Goal: Task Accomplishment & Management: Manage account settings

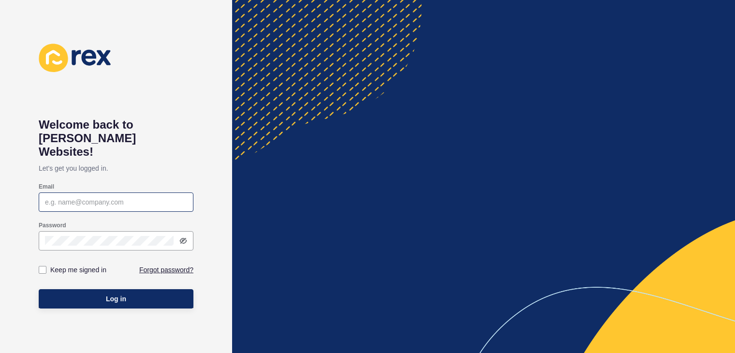
click at [107, 195] on div at bounding box center [116, 202] width 155 height 19
type input "[PERSON_NAME][EMAIL_ADDRESS][DOMAIN_NAME]"
click at [41, 260] on div "Keep me signed in" at bounding box center [77, 269] width 77 height 19
click at [43, 266] on label at bounding box center [43, 270] width 8 height 8
click at [43, 267] on input "Keep me signed in" at bounding box center [44, 270] width 6 height 6
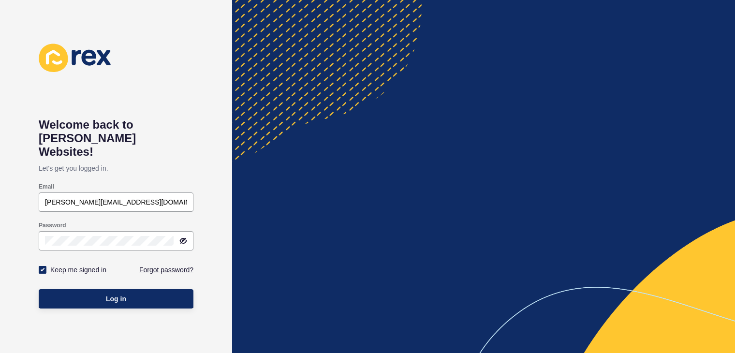
checkbox input "true"
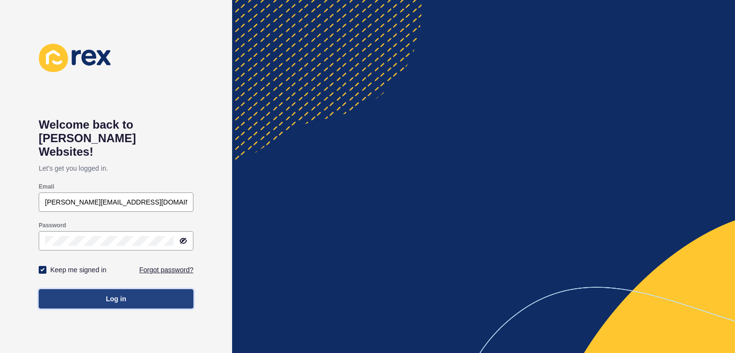
click at [123, 294] on span "Log in" at bounding box center [116, 299] width 20 height 10
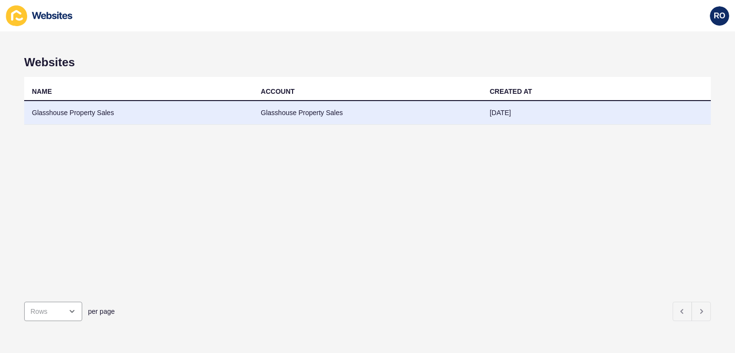
click at [56, 116] on td "Glasshouse Property Sales" at bounding box center [138, 113] width 229 height 24
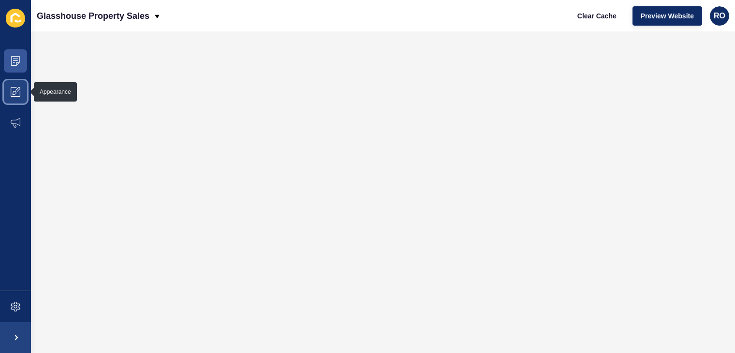
click at [15, 92] on icon at bounding box center [16, 92] width 10 height 10
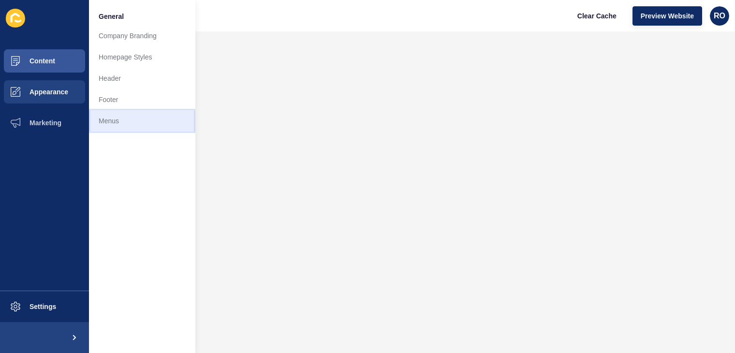
click at [112, 125] on link "Menus" at bounding box center [142, 120] width 106 height 21
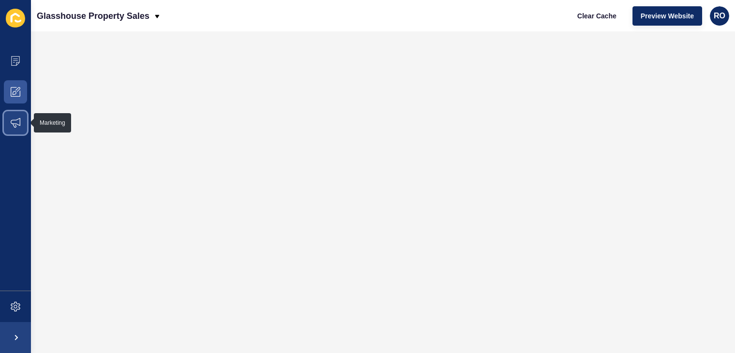
click at [9, 114] on span at bounding box center [15, 122] width 31 height 31
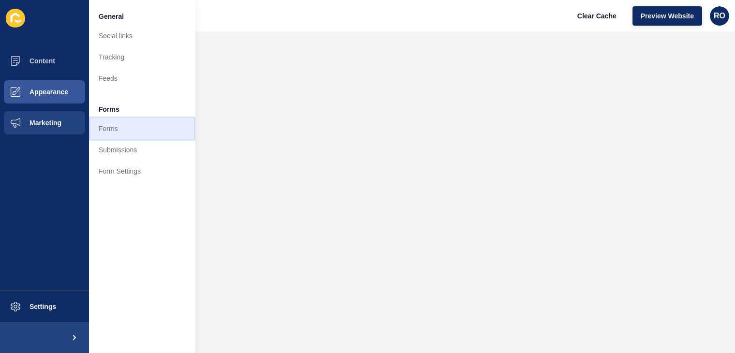
click at [104, 128] on link "Forms" at bounding box center [142, 128] width 106 height 21
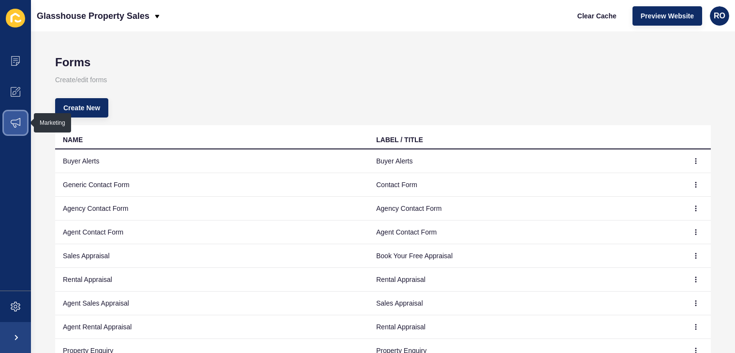
click at [21, 125] on span at bounding box center [15, 122] width 31 height 31
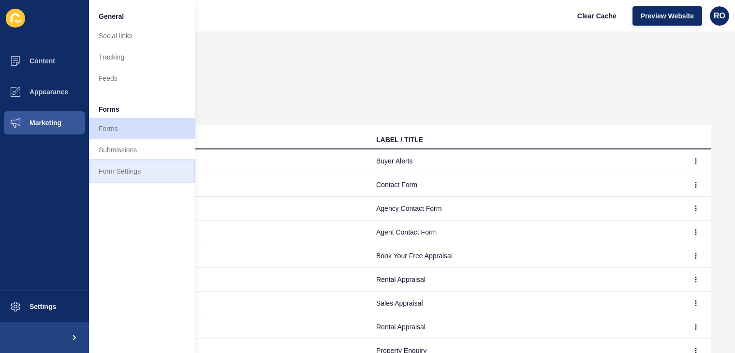
click at [139, 169] on link "Form Settings" at bounding box center [142, 171] width 106 height 21
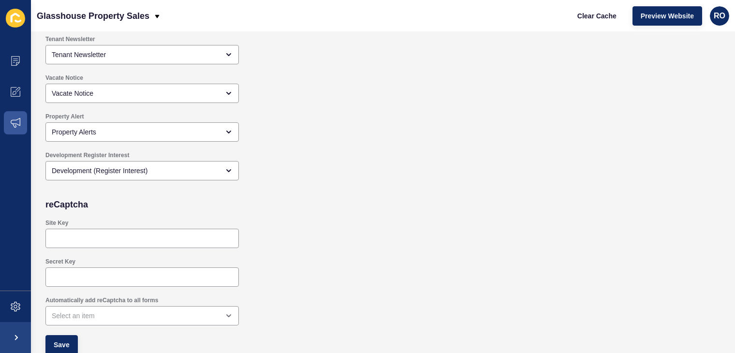
scroll to position [925, 0]
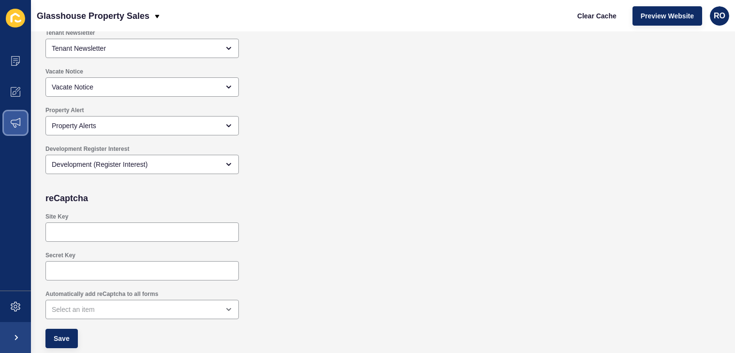
click at [23, 124] on span at bounding box center [15, 122] width 31 height 31
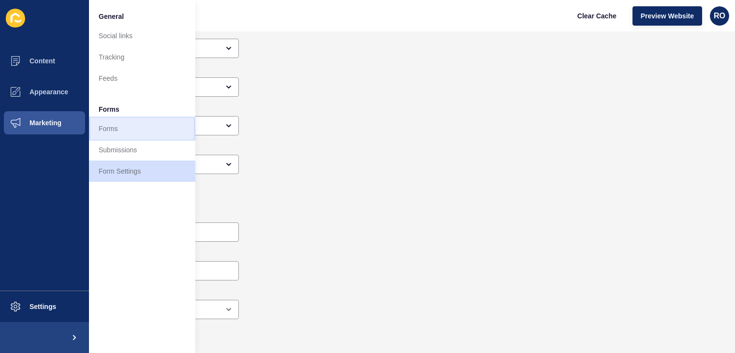
click at [128, 132] on link "Forms" at bounding box center [142, 128] width 106 height 21
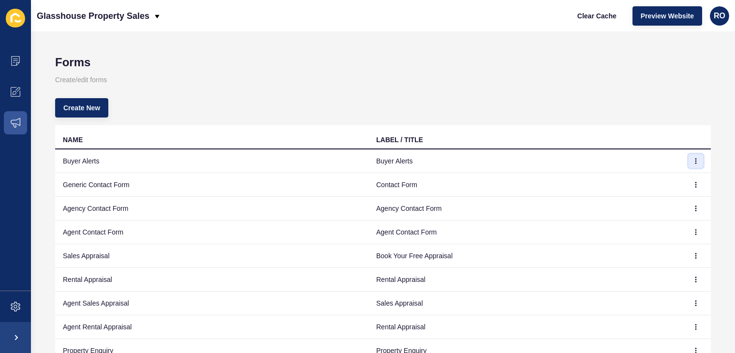
click at [693, 160] on icon "button" at bounding box center [696, 161] width 6 height 6
click at [638, 175] on link "Edit" at bounding box center [662, 179] width 68 height 21
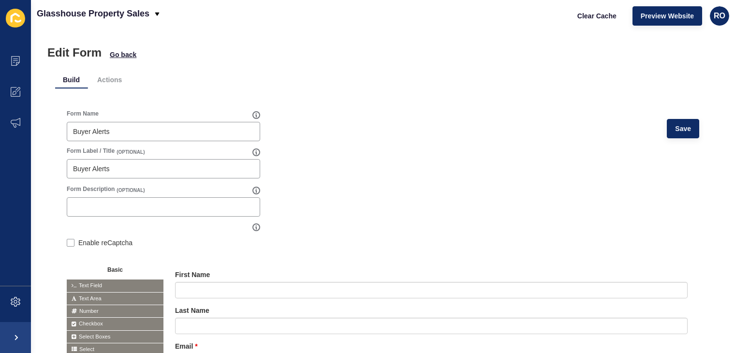
scroll to position [7, 0]
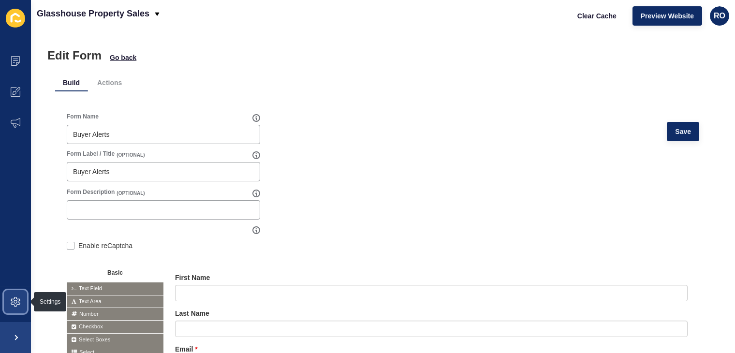
click at [13, 308] on span at bounding box center [15, 301] width 31 height 31
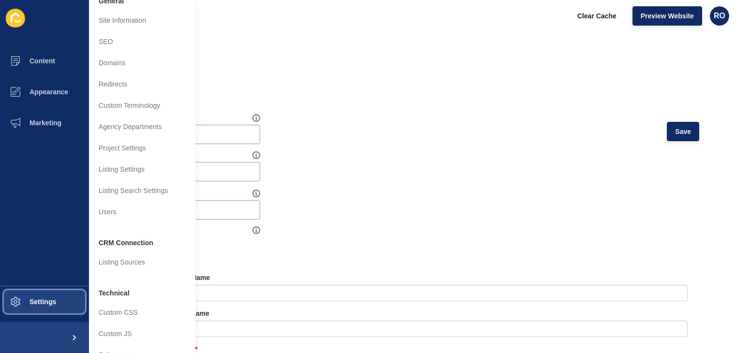
scroll to position [0, 0]
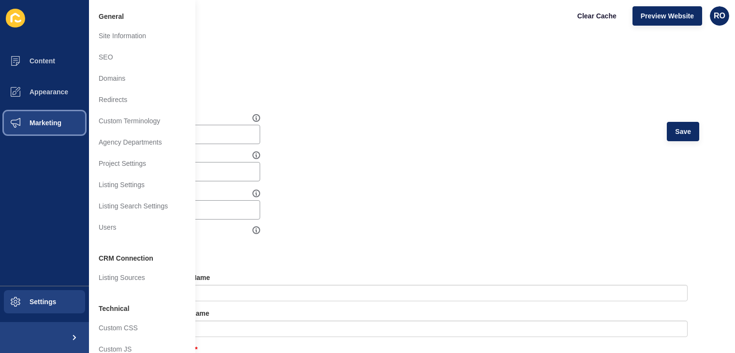
click at [15, 132] on span at bounding box center [15, 122] width 31 height 31
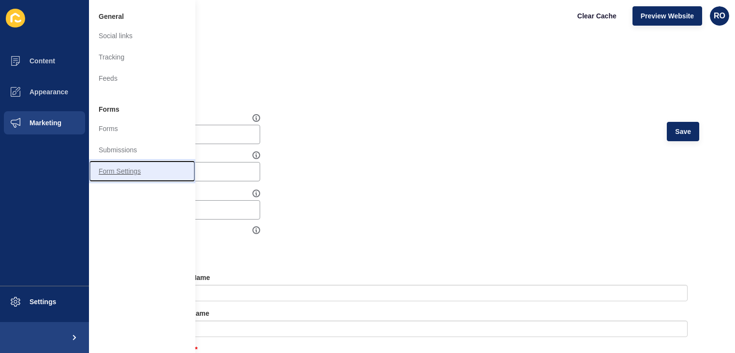
click at [124, 167] on link "Form Settings" at bounding box center [142, 171] width 106 height 21
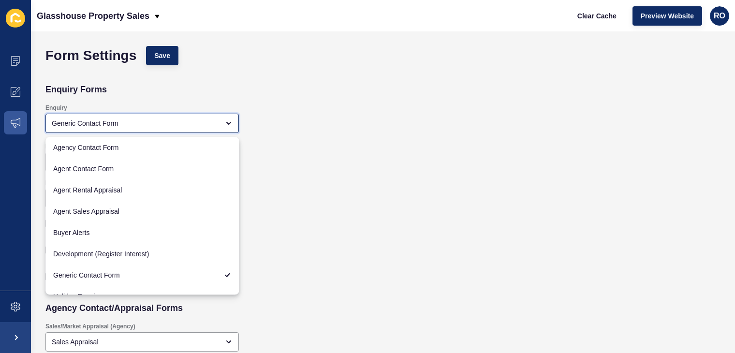
click at [236, 125] on div "Generic Contact Form" at bounding box center [142, 123] width 194 height 19
click at [268, 119] on div "Enquiry Generic Contact Form" at bounding box center [315, 118] width 548 height 39
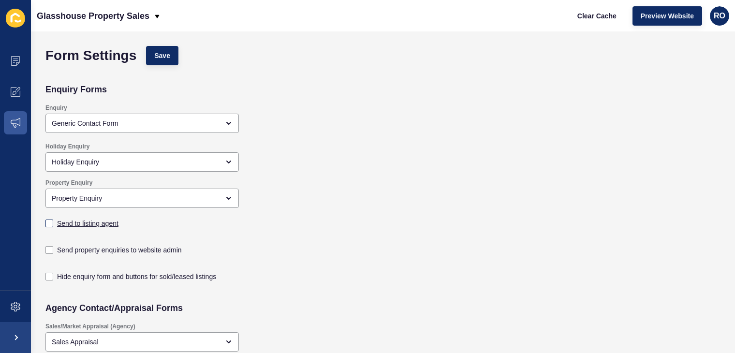
click at [108, 225] on label "Send to listing agent" at bounding box center [87, 224] width 61 height 10
click at [54, 225] on input "Send to listing agent" at bounding box center [50, 224] width 6 height 6
click at [108, 225] on label "Send to listing agent" at bounding box center [87, 224] width 61 height 10
click at [54, 225] on input "Send to listing agent" at bounding box center [50, 224] width 6 height 6
checkbox input "false"
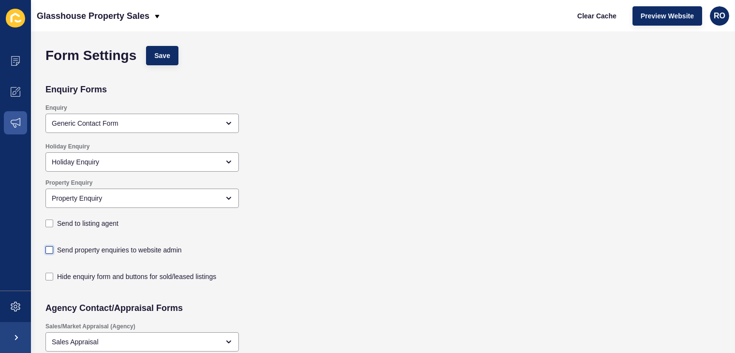
click at [50, 250] on label at bounding box center [49, 250] width 8 height 8
click at [50, 250] on input "Send property enquiries to website admin" at bounding box center [50, 250] width 6 height 6
checkbox input "true"
click at [50, 223] on label at bounding box center [49, 224] width 8 height 8
click at [50, 223] on input "Send to listing agent" at bounding box center [50, 224] width 6 height 6
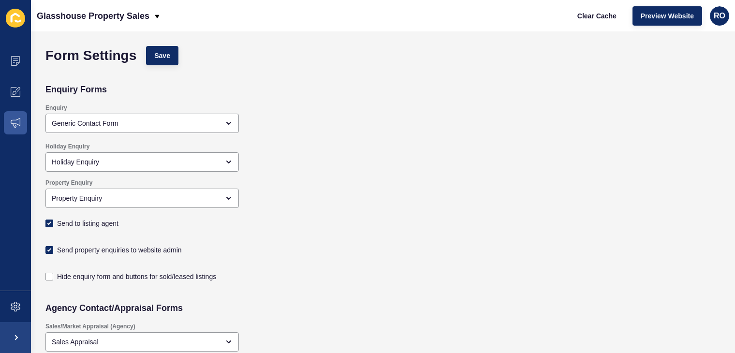
checkbox input "true"
click at [49, 249] on label at bounding box center [49, 250] width 8 height 8
click at [49, 249] on input "Send property enquiries to website admin" at bounding box center [50, 250] width 6 height 6
click at [49, 249] on label at bounding box center [49, 250] width 8 height 8
click at [49, 249] on input "Send property enquiries to website admin" at bounding box center [50, 250] width 6 height 6
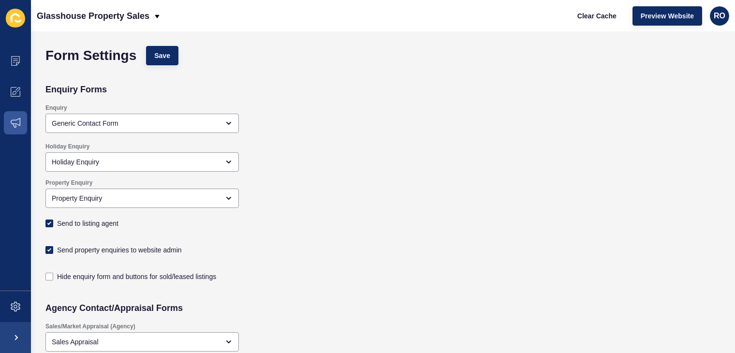
checkbox input "true"
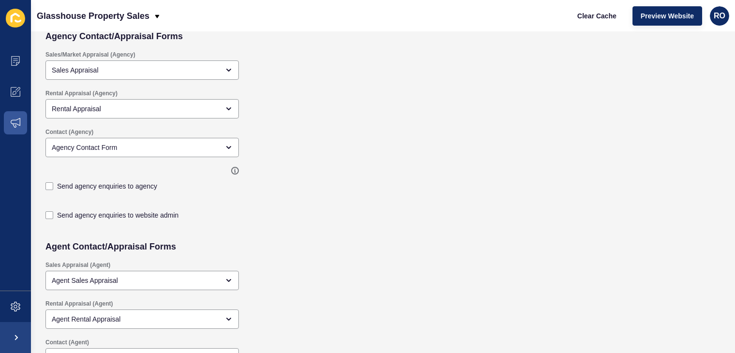
scroll to position [279, 0]
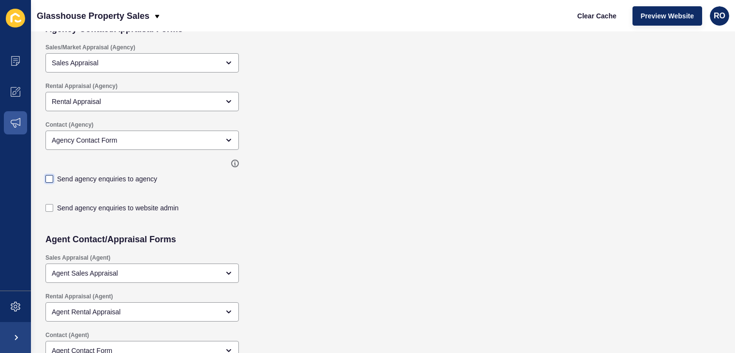
click at [47, 179] on label at bounding box center [49, 179] width 8 height 8
checkbox input "true"
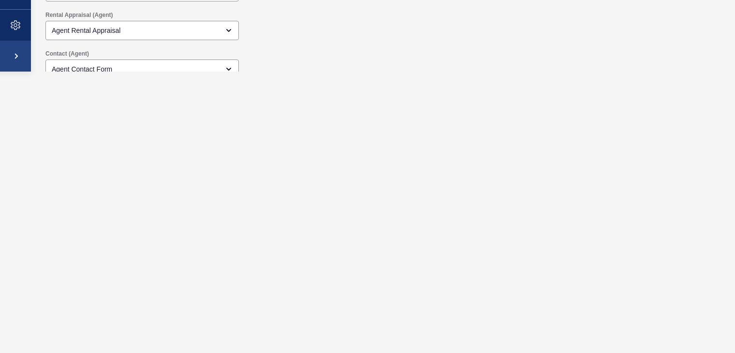
click at [304, 59] on div "Contact (Agent) Agent Contact Form" at bounding box center [315, 64] width 548 height 39
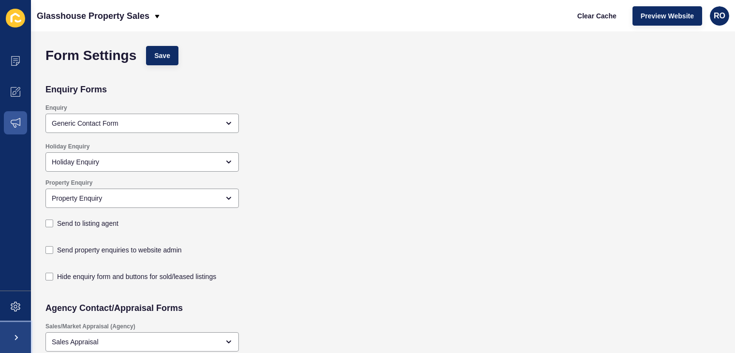
click at [18, 336] on span at bounding box center [15, 337] width 31 height 31
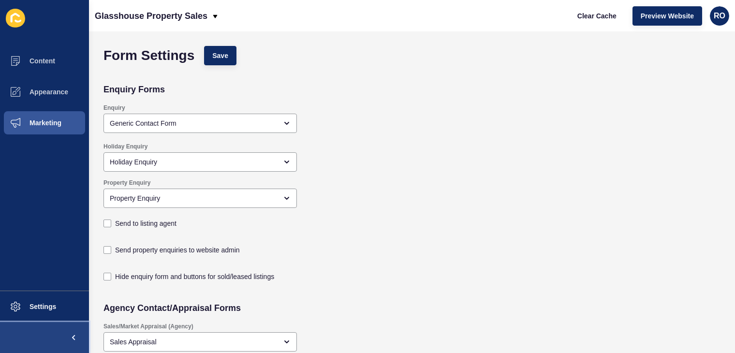
click at [18, 336] on button at bounding box center [44, 337] width 89 height 31
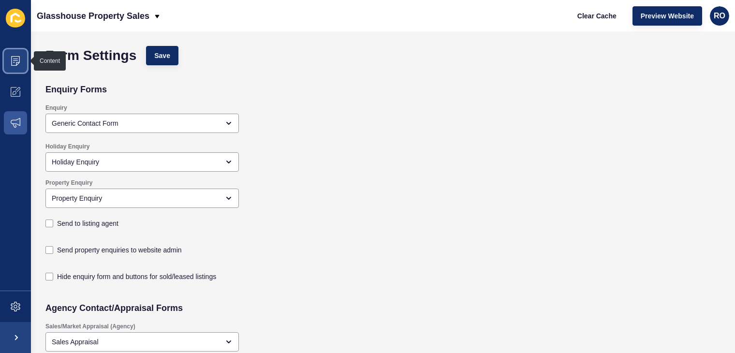
click at [17, 55] on span at bounding box center [15, 60] width 31 height 31
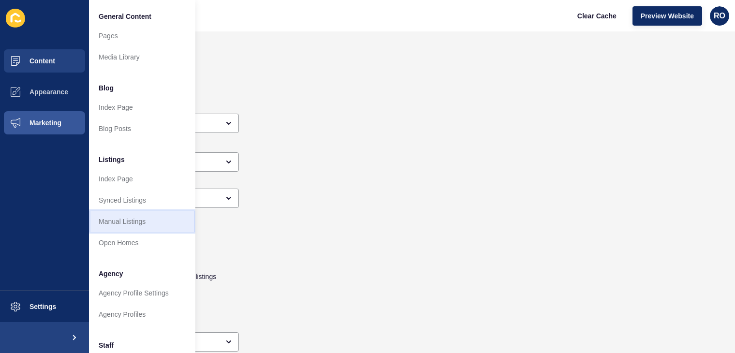
click at [129, 213] on link "Manual Listings" at bounding box center [142, 221] width 106 height 21
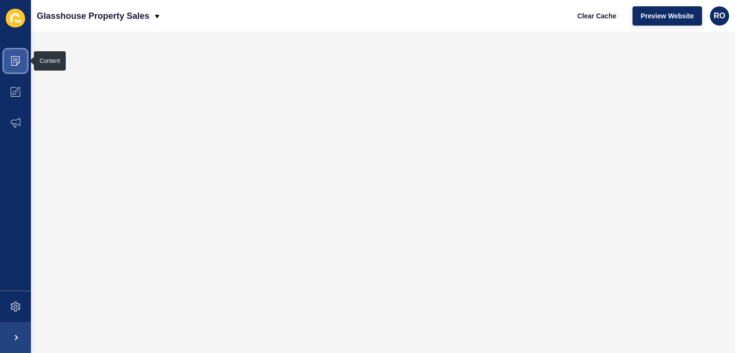
click at [16, 64] on icon at bounding box center [15, 61] width 9 height 10
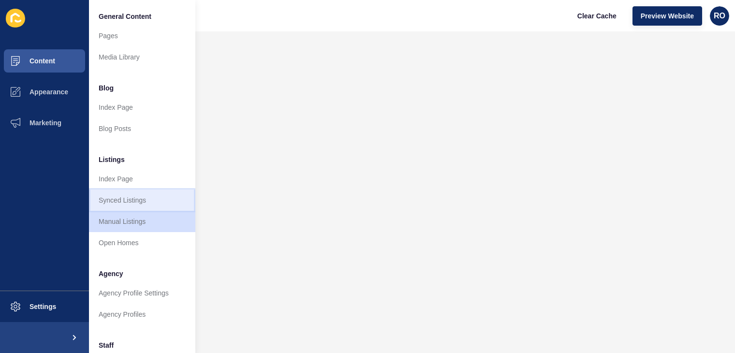
click at [125, 196] on link "Synced Listings" at bounding box center [142, 200] width 106 height 21
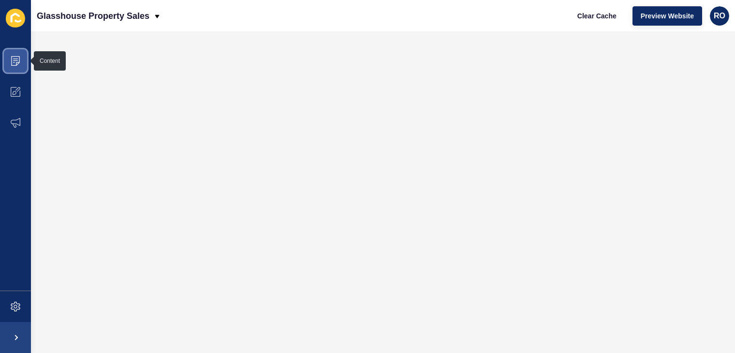
click at [7, 66] on span at bounding box center [15, 60] width 31 height 31
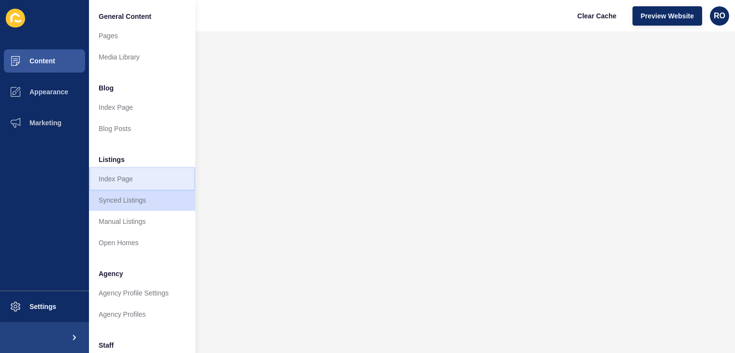
click at [128, 180] on link "Index Page" at bounding box center [142, 178] width 106 height 21
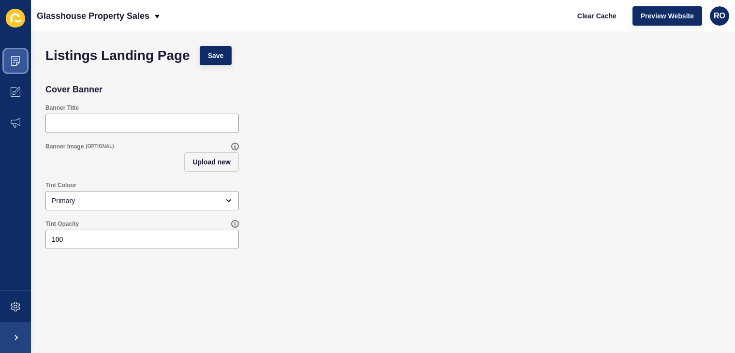
click at [12, 64] on icon at bounding box center [16, 61] width 10 height 10
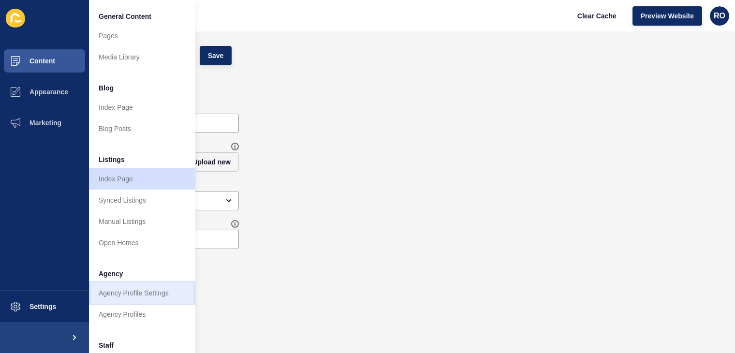
click at [141, 293] on link "Agency Profile Settings" at bounding box center [142, 293] width 106 height 21
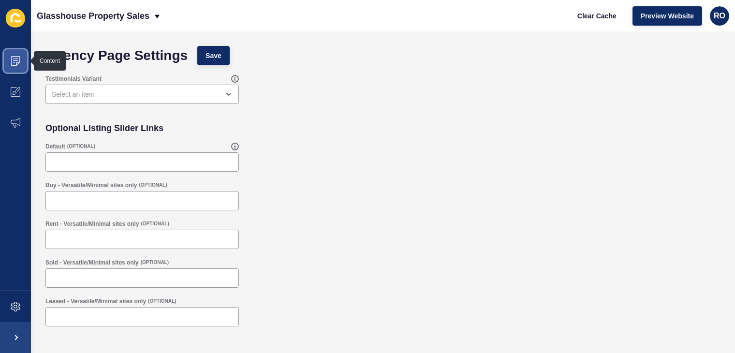
click at [10, 62] on span at bounding box center [15, 60] width 31 height 31
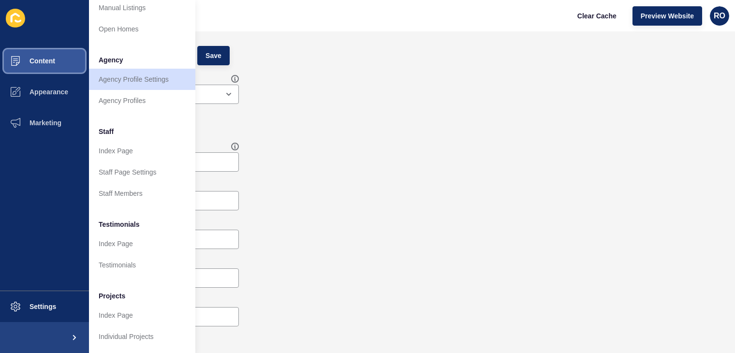
scroll to position [219, 0]
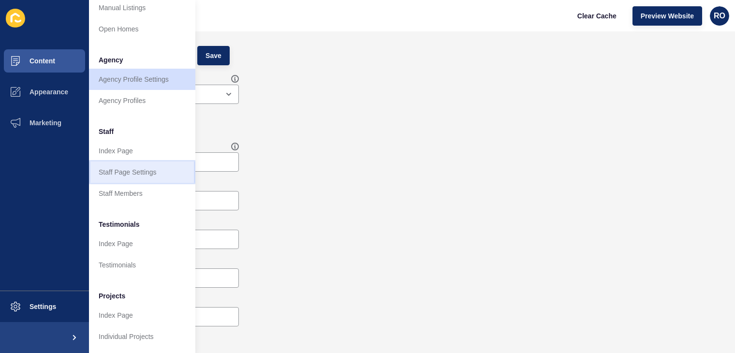
click at [125, 162] on link "Staff Page Settings" at bounding box center [142, 172] width 106 height 21
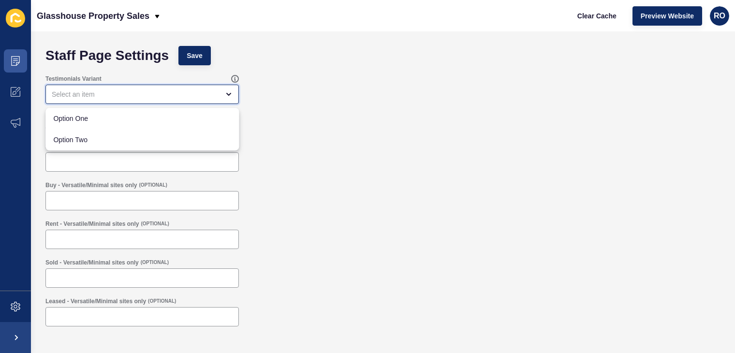
click at [151, 99] on div "close menu" at bounding box center [135, 94] width 167 height 10
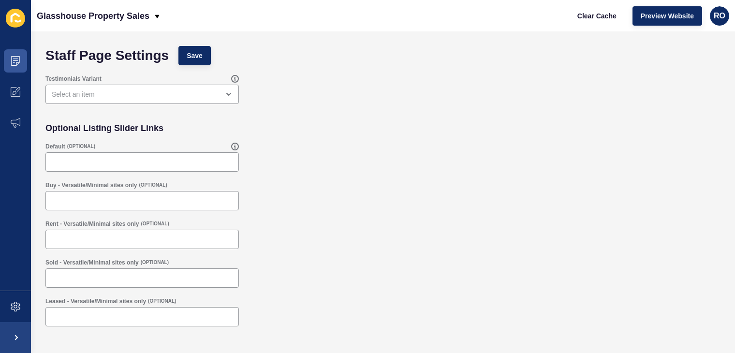
click at [13, 19] on icon at bounding box center [15, 18] width 19 height 19
click at [15, 122] on icon at bounding box center [16, 123] width 10 height 10
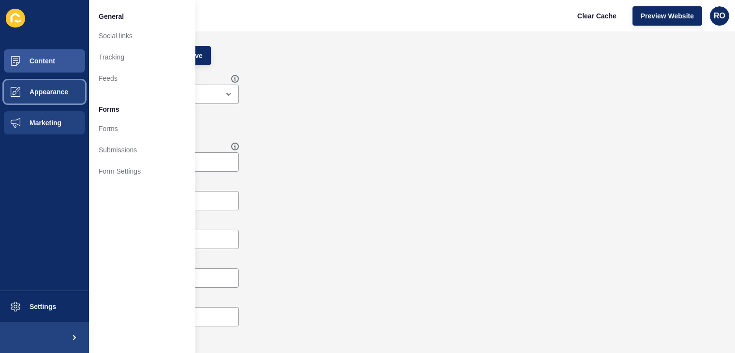
click at [39, 96] on button "Appearance" at bounding box center [44, 91] width 89 height 31
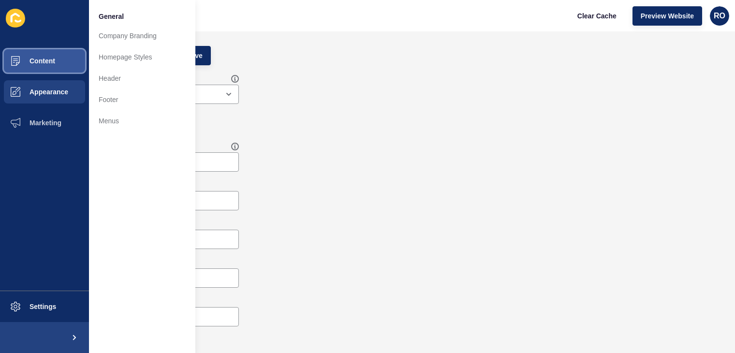
click at [41, 63] on span "Content" at bounding box center [27, 61] width 57 height 8
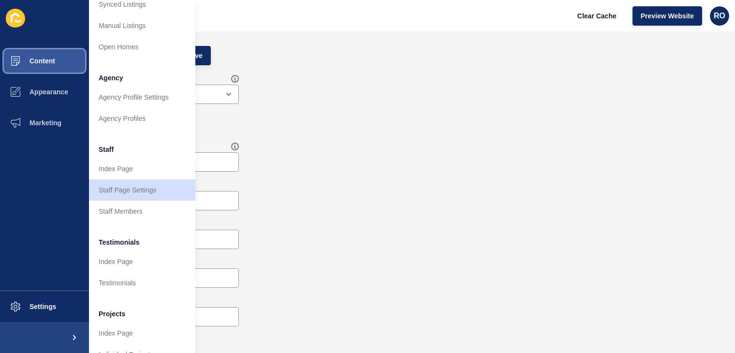
scroll to position [221, 0]
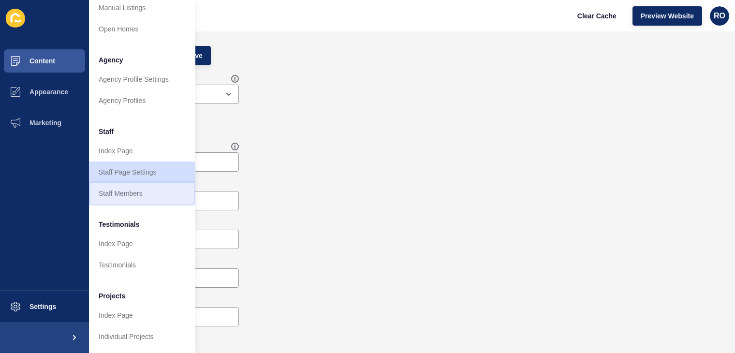
click at [116, 187] on link "Staff Members" at bounding box center [142, 193] width 106 height 21
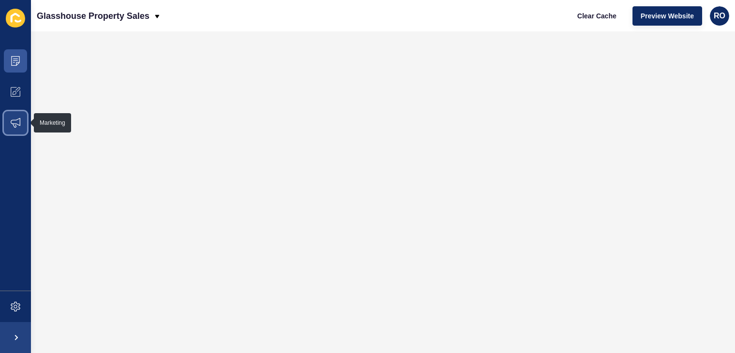
click at [15, 128] on span at bounding box center [15, 122] width 31 height 31
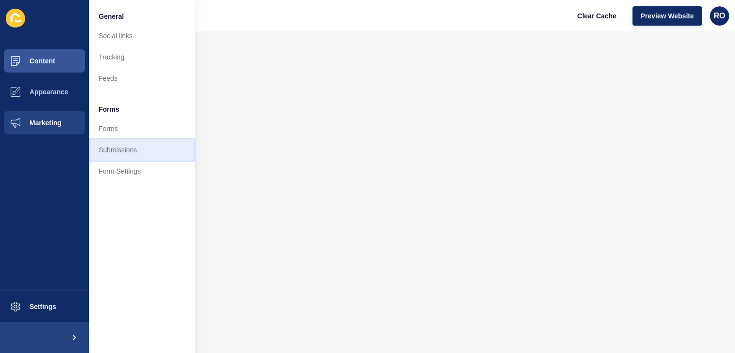
click at [125, 155] on link "Submissions" at bounding box center [142, 149] width 106 height 21
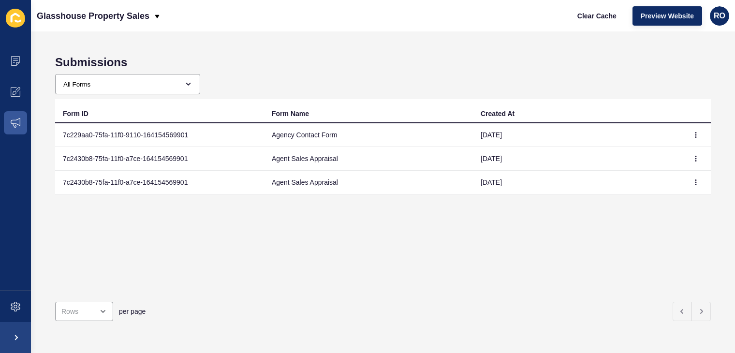
click at [159, 179] on td "7c2430b8-75fa-11f0-a7ce-164154569901" at bounding box center [159, 183] width 209 height 24
click at [507, 185] on td "09 Oct 2025" at bounding box center [577, 183] width 209 height 24
click at [689, 185] on button "button" at bounding box center [696, 183] width 15 height 14
click at [636, 197] on link "View" at bounding box center [662, 201] width 68 height 21
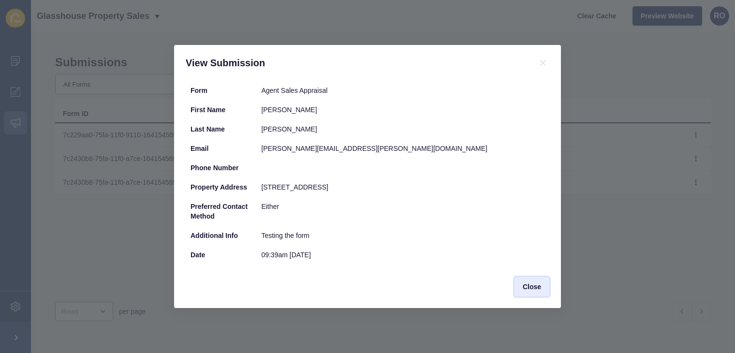
click at [534, 288] on span "Close" at bounding box center [532, 287] width 18 height 10
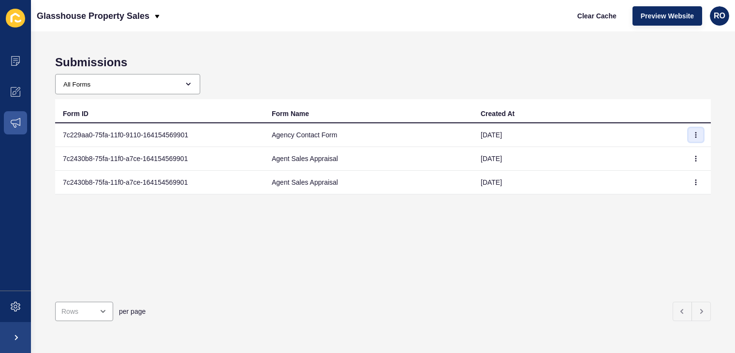
click at [693, 132] on icon "button" at bounding box center [696, 135] width 6 height 6
click at [646, 153] on link "View" at bounding box center [662, 153] width 68 height 21
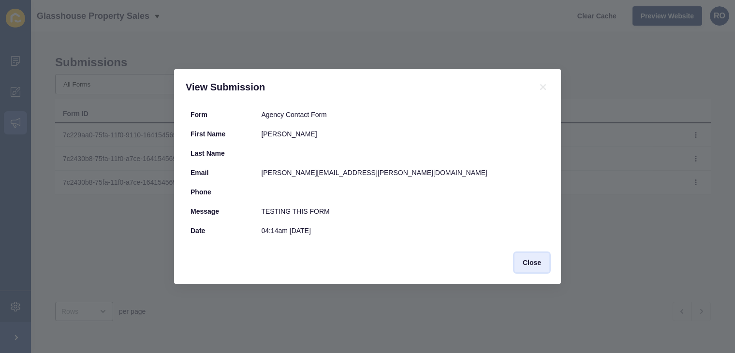
click at [529, 258] on span "Close" at bounding box center [532, 263] width 18 height 10
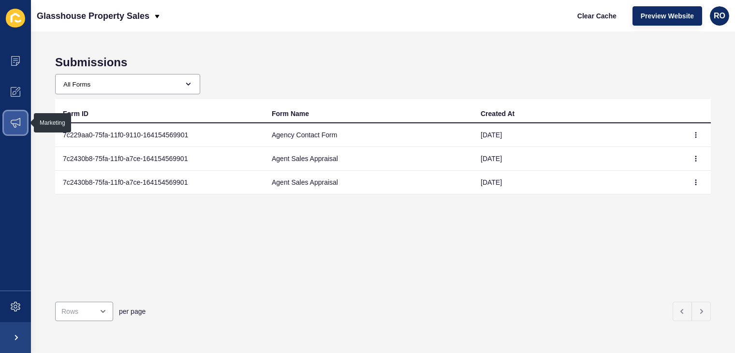
click at [9, 122] on span at bounding box center [15, 122] width 31 height 31
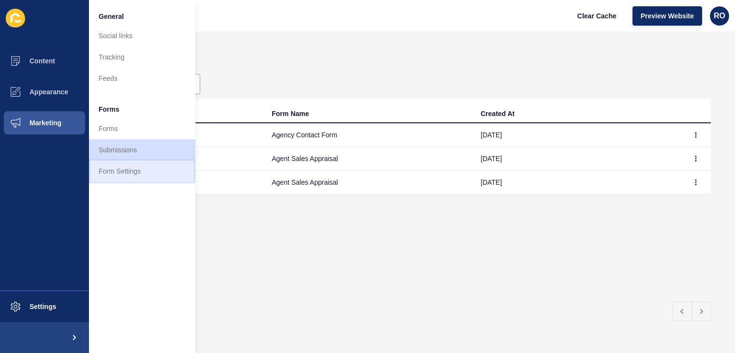
click at [115, 167] on link "Form Settings" at bounding box center [142, 171] width 106 height 21
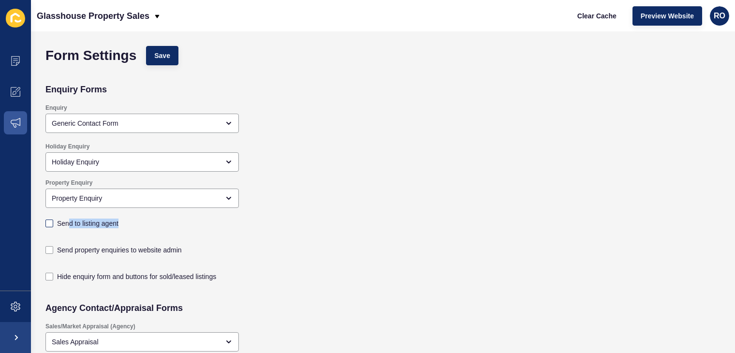
drag, startPoint x: 68, startPoint y: 220, endPoint x: 46, endPoint y: 221, distance: 21.3
click at [46, 221] on div "Send to listing agent" at bounding box center [142, 223] width 194 height 11
click at [46, 221] on label at bounding box center [49, 224] width 8 height 8
click at [47, 221] on input "Send to listing agent" at bounding box center [50, 224] width 6 height 6
click at [86, 224] on label "Send to listing agent" at bounding box center [87, 224] width 61 height 10
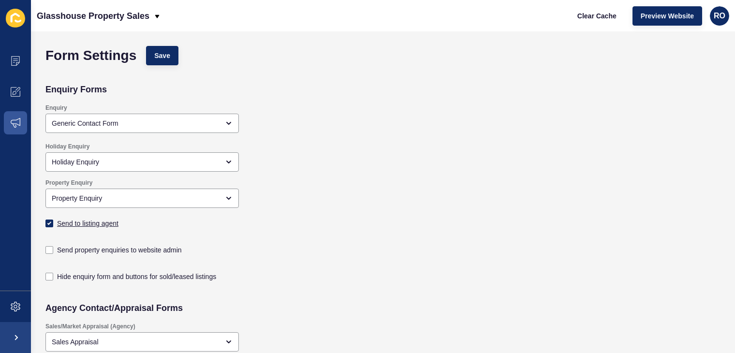
click at [54, 224] on input "Send to listing agent" at bounding box center [50, 224] width 6 height 6
click at [45, 225] on label at bounding box center [49, 224] width 8 height 8
click at [47, 225] on input "Send to listing agent" at bounding box center [50, 224] width 6 height 6
checkbox input "true"
click at [47, 252] on label at bounding box center [49, 250] width 8 height 8
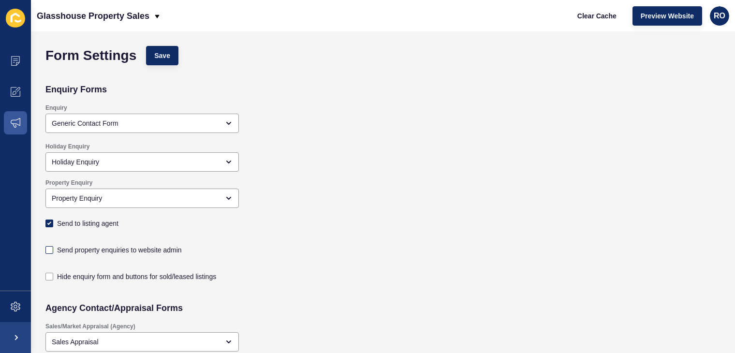
click at [47, 252] on input "Send property enquiries to website admin" at bounding box center [50, 250] width 6 height 6
checkbox input "true"
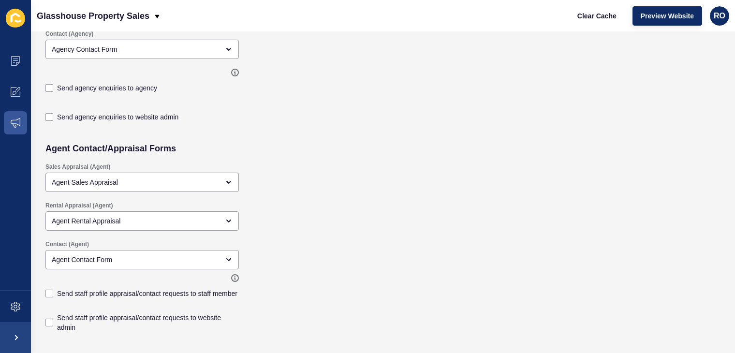
scroll to position [372, 0]
click at [51, 87] on label at bounding box center [49, 87] width 8 height 8
checkbox input "true"
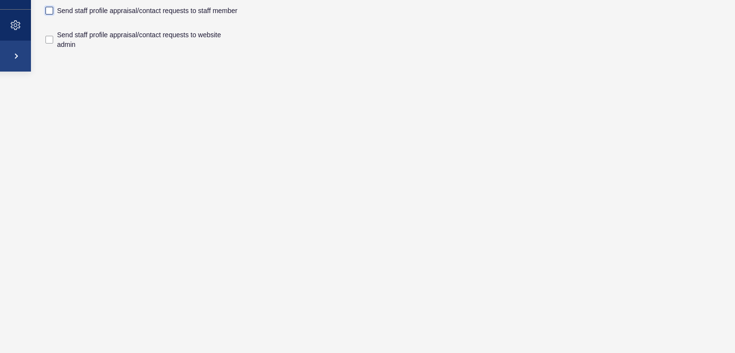
click at [51, 8] on label at bounding box center [49, 11] width 8 height 8
checkbox input "true"
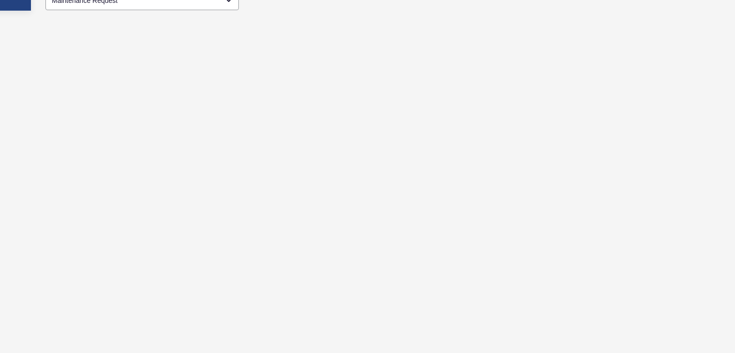
scroll to position [546, 0]
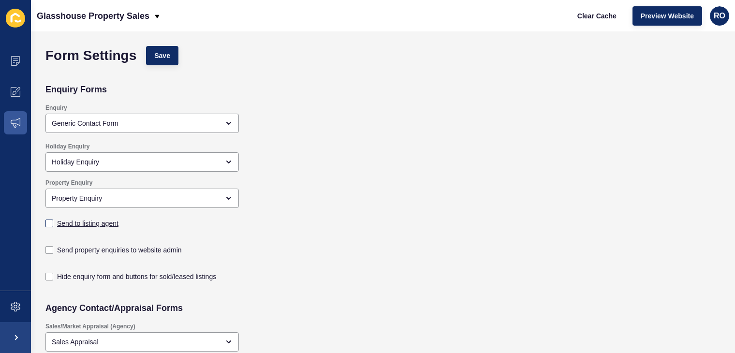
click at [63, 223] on label "Send to listing agent" at bounding box center [87, 224] width 61 height 10
click at [54, 223] on input "Send to listing agent" at bounding box center [50, 224] width 6 height 6
checkbox input "true"
click at [48, 254] on div "Send property enquiries to website admin" at bounding box center [142, 250] width 194 height 11
click at [52, 246] on label at bounding box center [49, 250] width 8 height 8
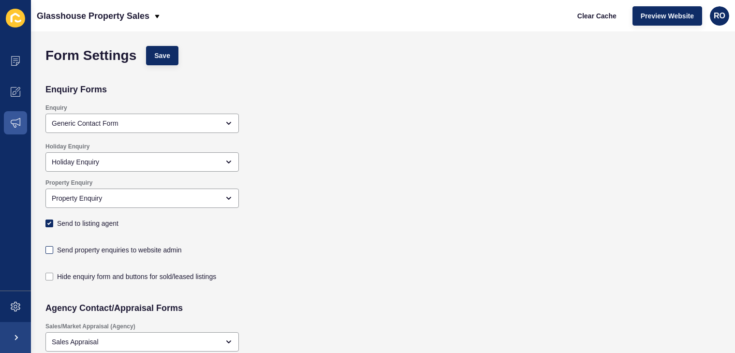
click at [52, 247] on input "Send property enquiries to website admin" at bounding box center [50, 250] width 6 height 6
checkbox input "true"
click at [163, 54] on span "Save" at bounding box center [162, 56] width 16 height 10
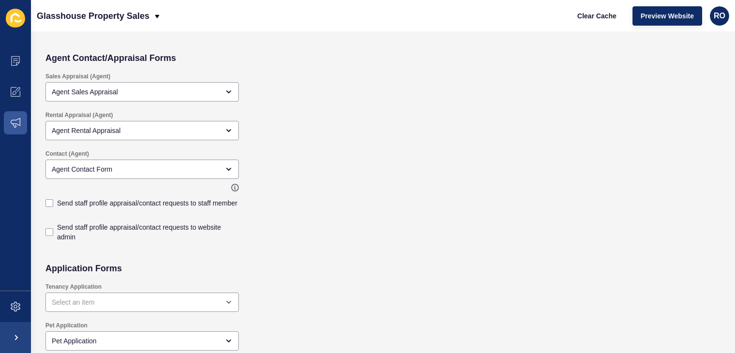
scroll to position [459, 0]
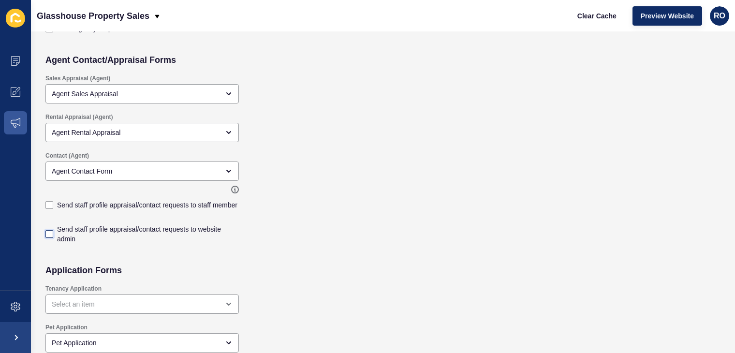
click at [50, 233] on label at bounding box center [49, 234] width 8 height 8
checkbox input "true"
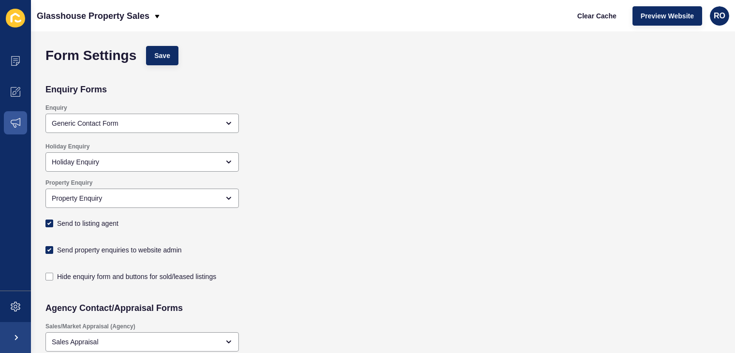
click at [465, 234] on div "Property Enquiry Property Enquiry Send to listing agent" at bounding box center [315, 204] width 548 height 61
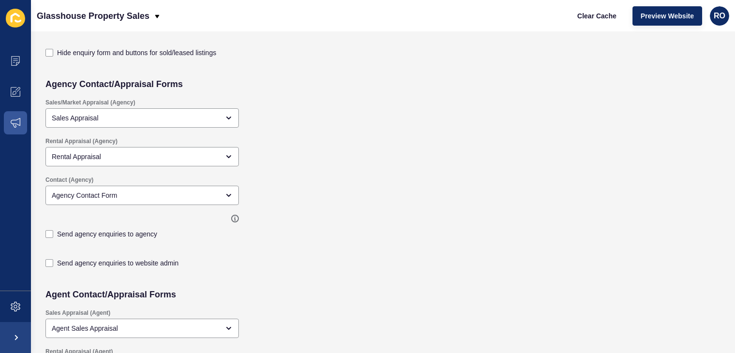
scroll to position [229, 0]
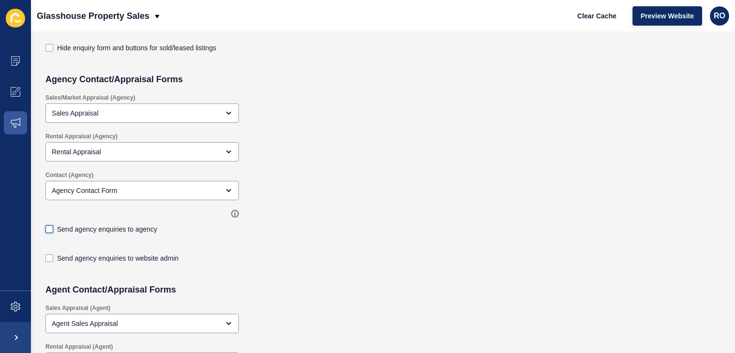
click at [53, 232] on label at bounding box center [49, 229] width 8 height 8
checkbox input "true"
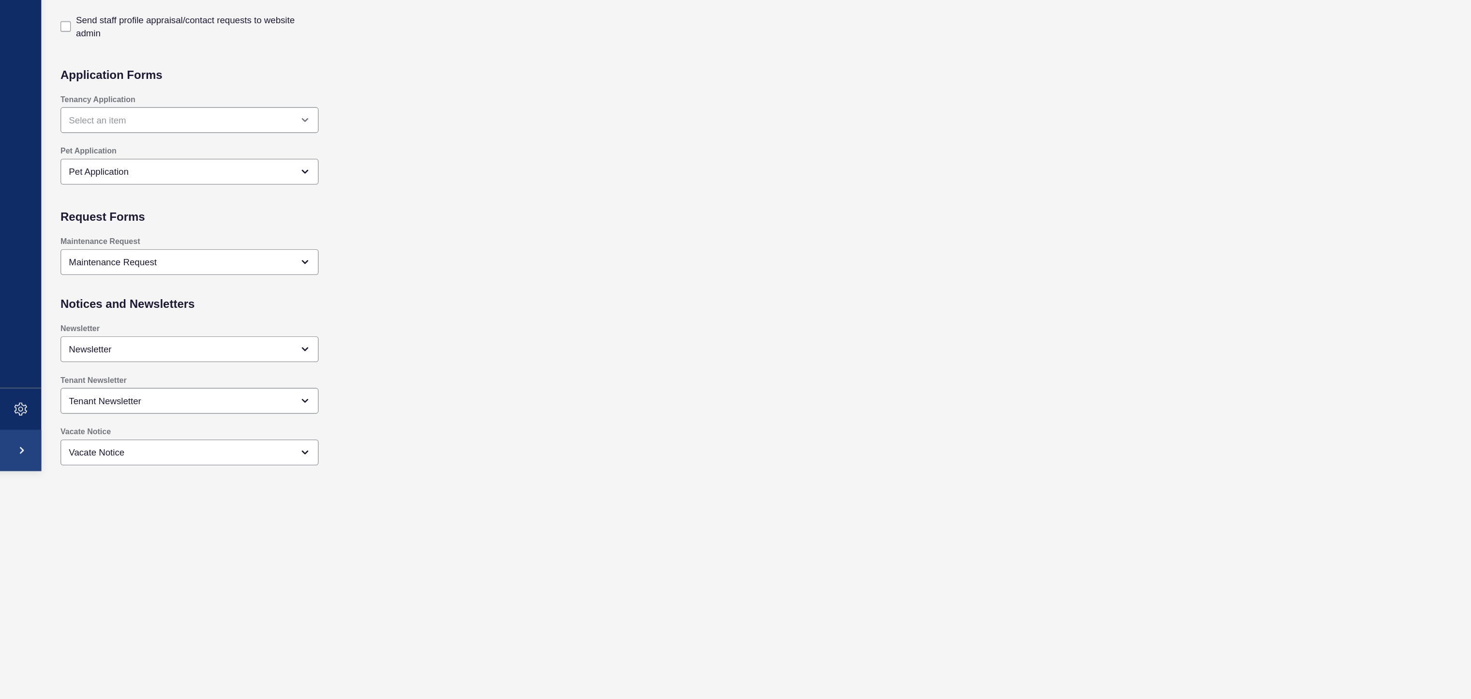
scroll to position [502, 0]
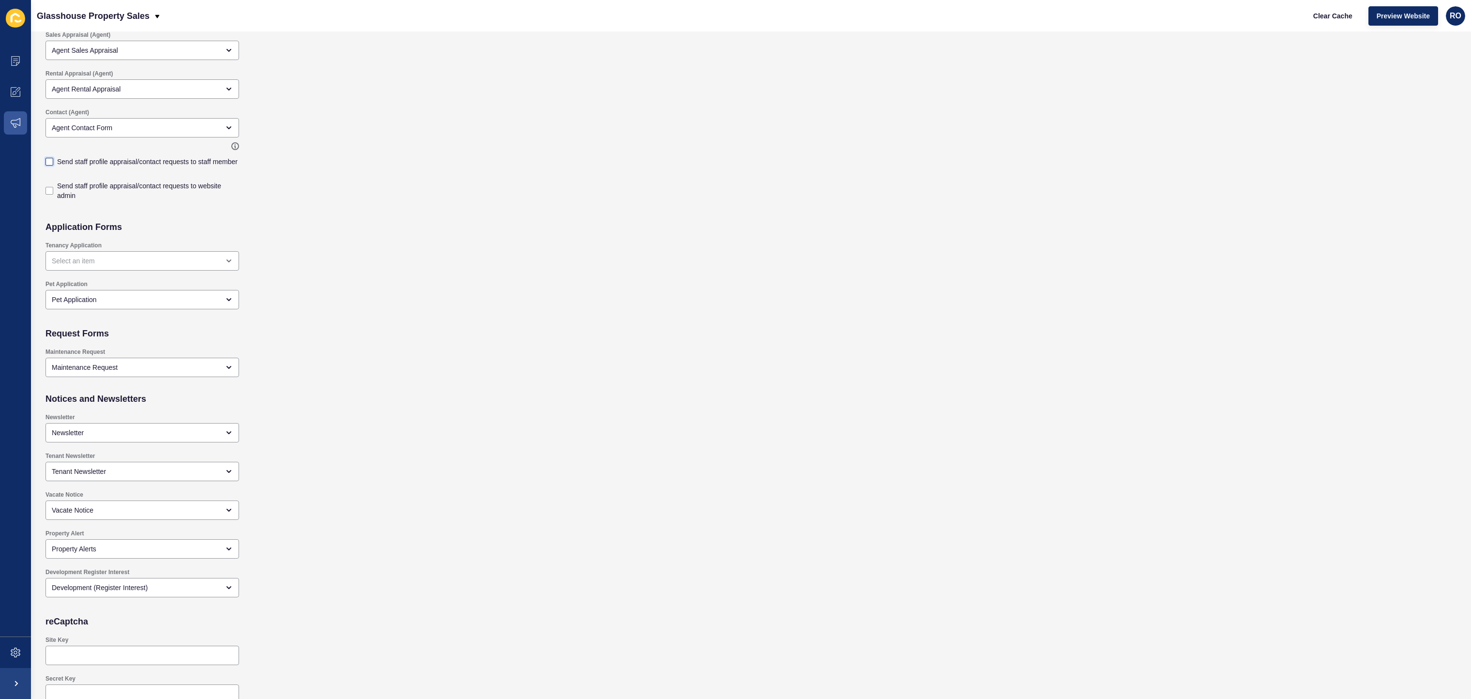
click at [50, 160] on label at bounding box center [49, 162] width 8 height 8
click at [50, 353] on input "Send staff profile appraisal/contact requests to staff member" at bounding box center [50, 664] width 6 height 6
checkbox input "true"
click at [47, 188] on label at bounding box center [49, 191] width 8 height 8
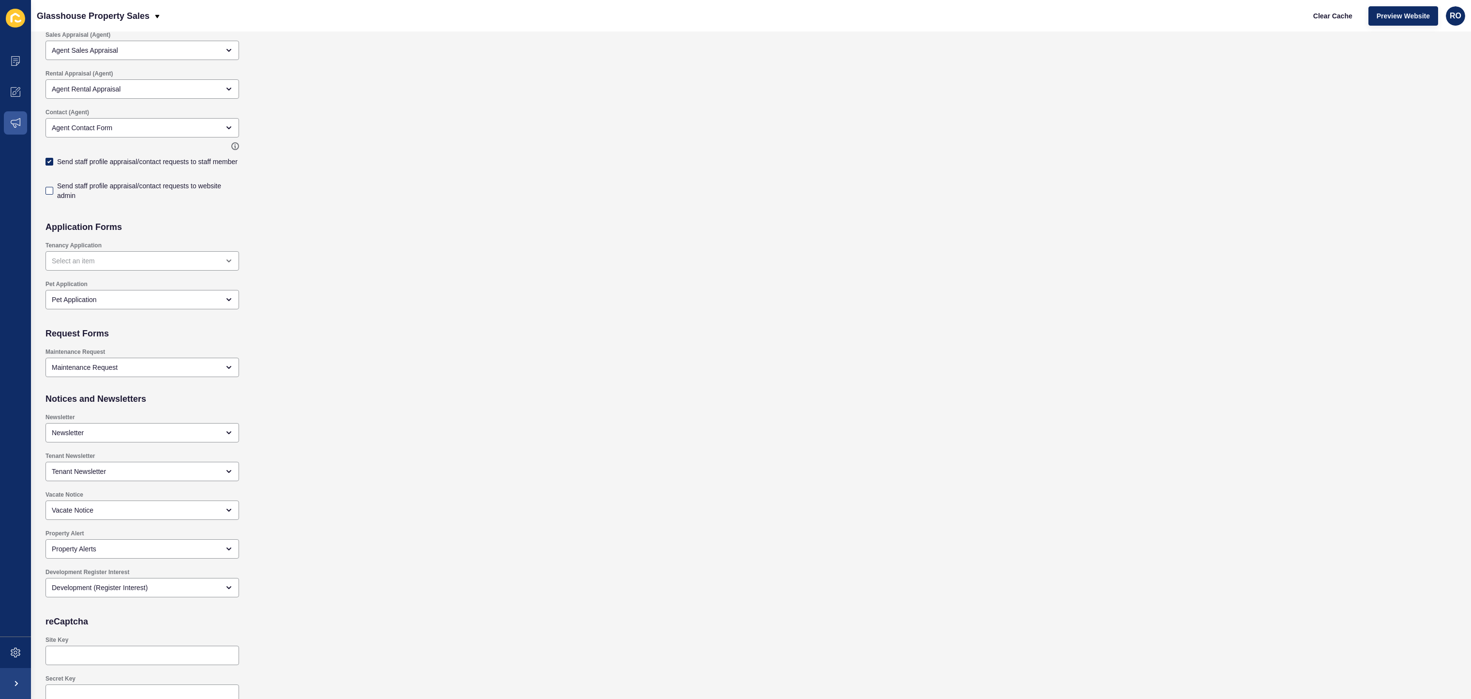
click at [47, 353] on input "Send staff profile appraisal/contact requests to website admin" at bounding box center [50, 693] width 6 height 6
checkbox input "true"
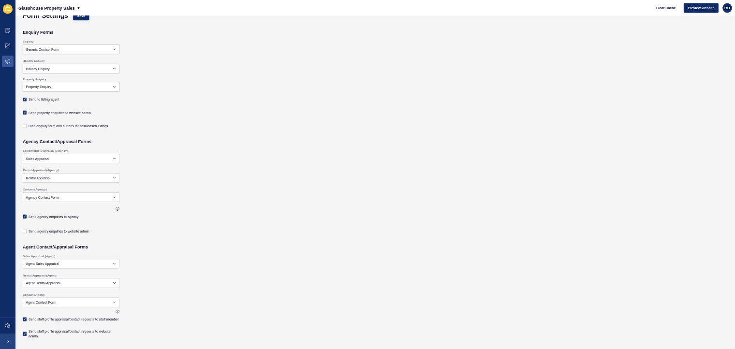
scroll to position [0, 0]
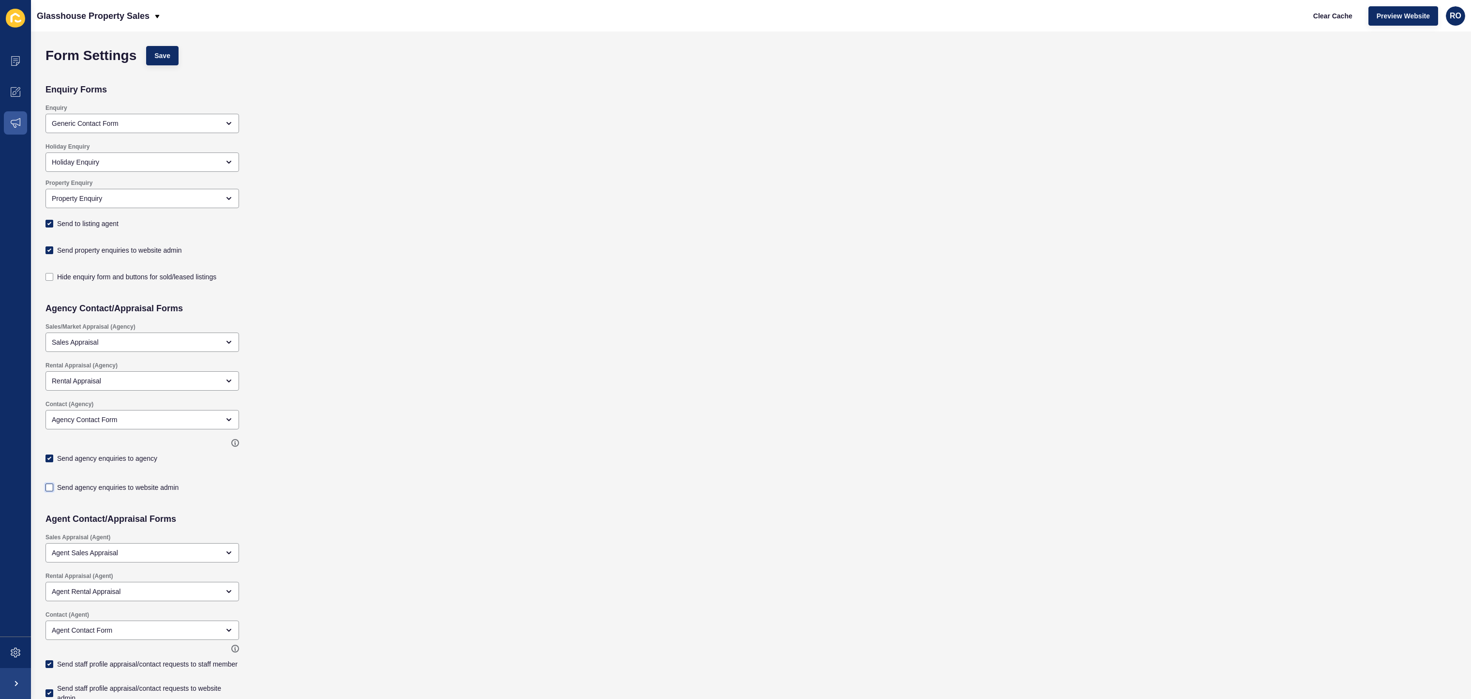
click at [51, 353] on label at bounding box center [49, 487] width 8 height 8
click at [51, 353] on input "Send agency enquiries to website admin" at bounding box center [50, 487] width 6 height 6
checkbox input "true"
click at [159, 49] on button "Save" at bounding box center [162, 55] width 32 height 19
checkbox input "true"
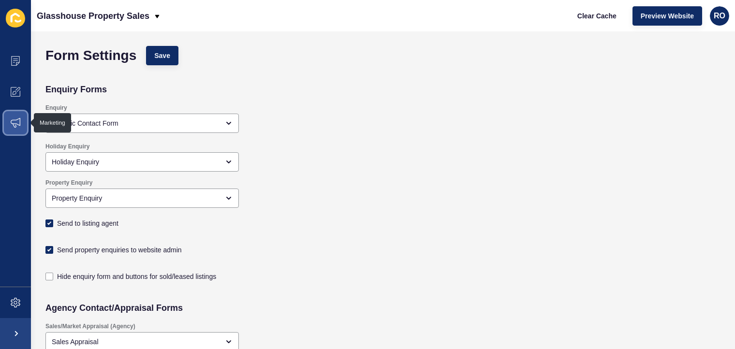
click at [14, 122] on icon at bounding box center [16, 123] width 10 height 10
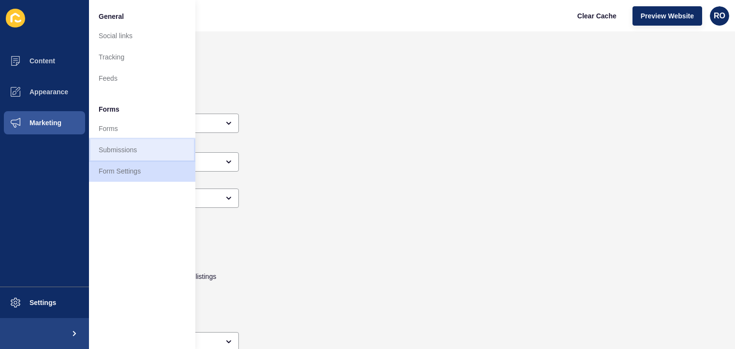
click at [115, 148] on link "Submissions" at bounding box center [142, 149] width 106 height 21
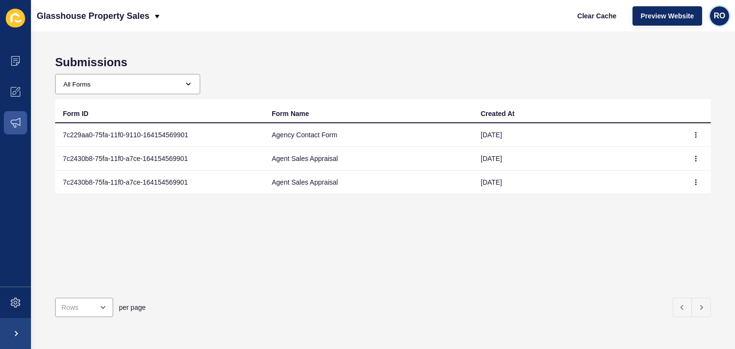
click at [722, 16] on span "RO" at bounding box center [720, 16] width 12 height 10
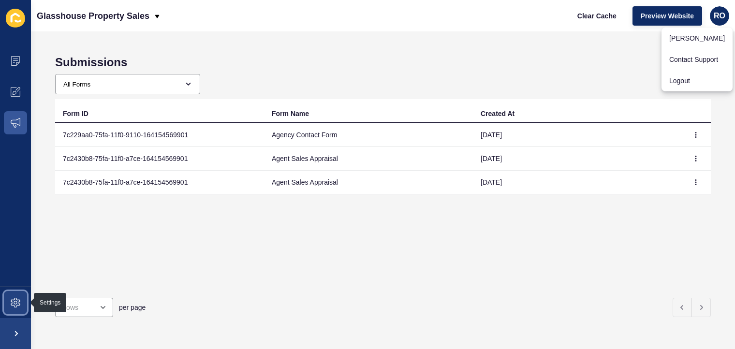
click at [19, 303] on icon at bounding box center [16, 303] width 10 height 10
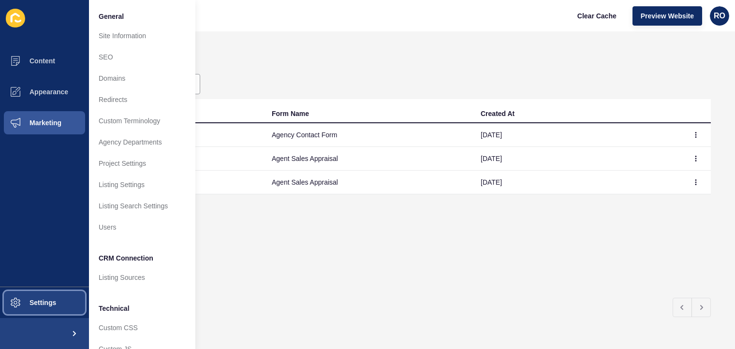
scroll to position [45, 0]
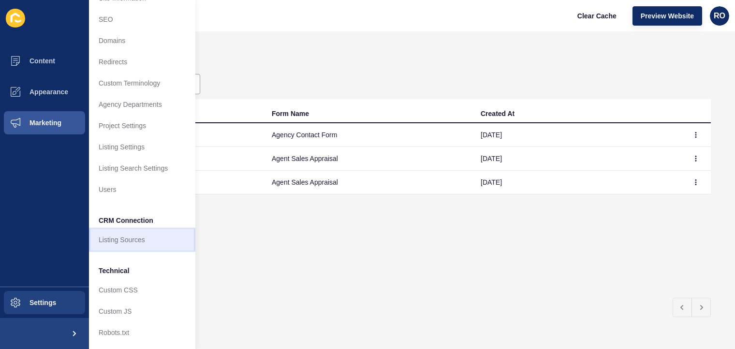
click at [122, 235] on link "Listing Sources" at bounding box center [142, 239] width 106 height 21
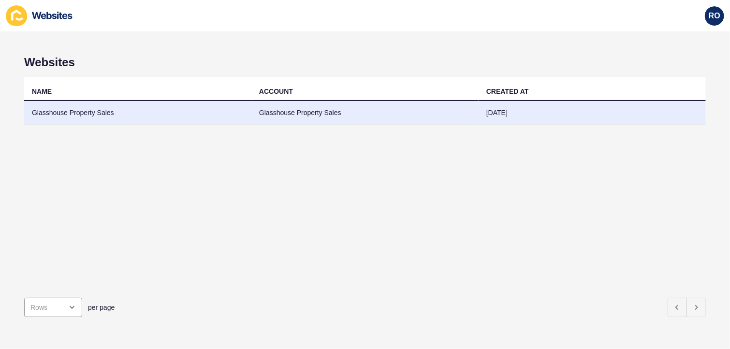
click at [58, 115] on td "Glasshouse Property Sales" at bounding box center [137, 113] width 227 height 24
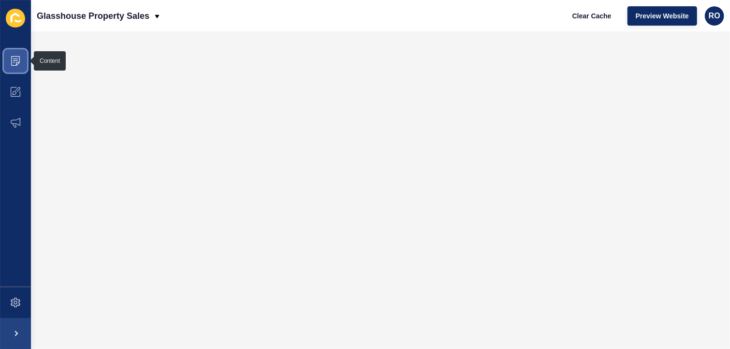
click at [15, 64] on icon at bounding box center [16, 61] width 10 height 10
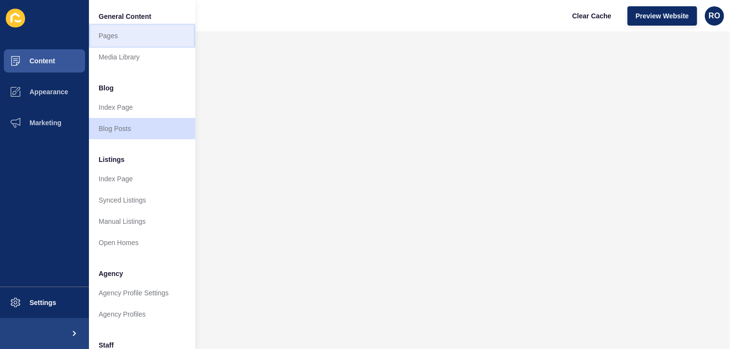
click at [115, 31] on link "Pages" at bounding box center [142, 35] width 106 height 21
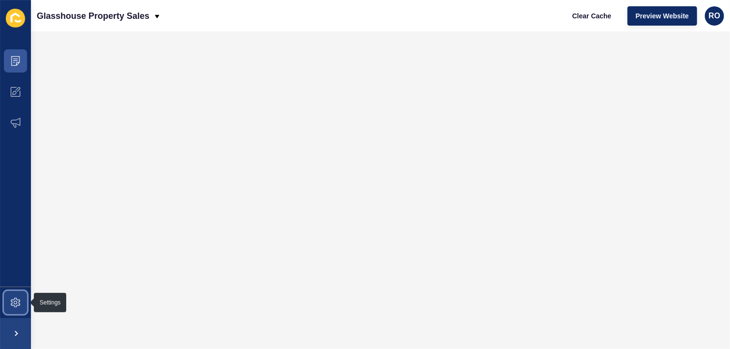
click at [6, 303] on span at bounding box center [15, 302] width 31 height 31
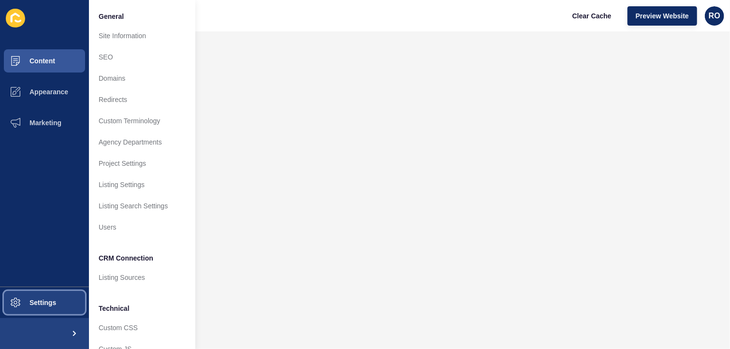
scroll to position [45, 0]
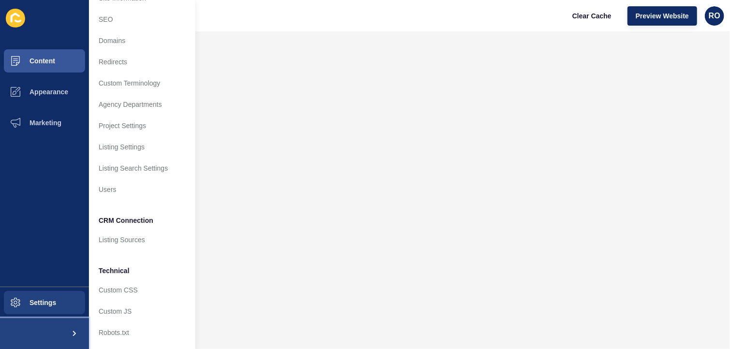
click at [75, 332] on span at bounding box center [73, 333] width 31 height 31
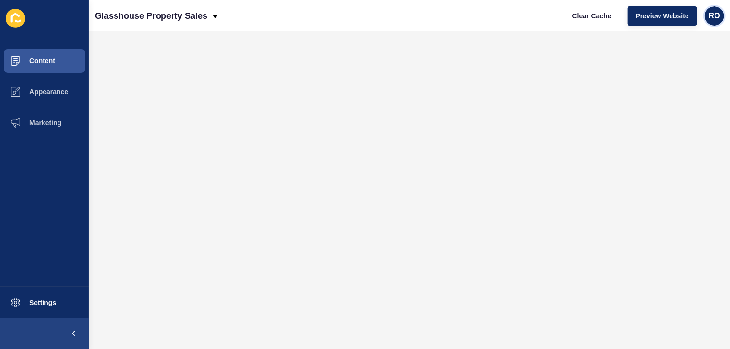
click at [712, 16] on span "RO" at bounding box center [715, 16] width 12 height 10
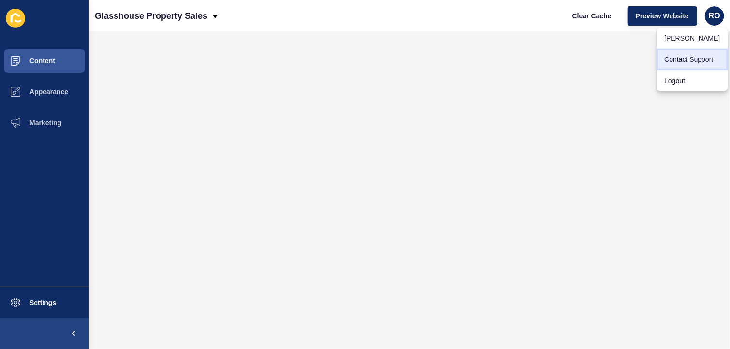
click at [685, 56] on link "Contact Support" at bounding box center [692, 59] width 71 height 21
